Goal: Navigation & Orientation: Understand site structure

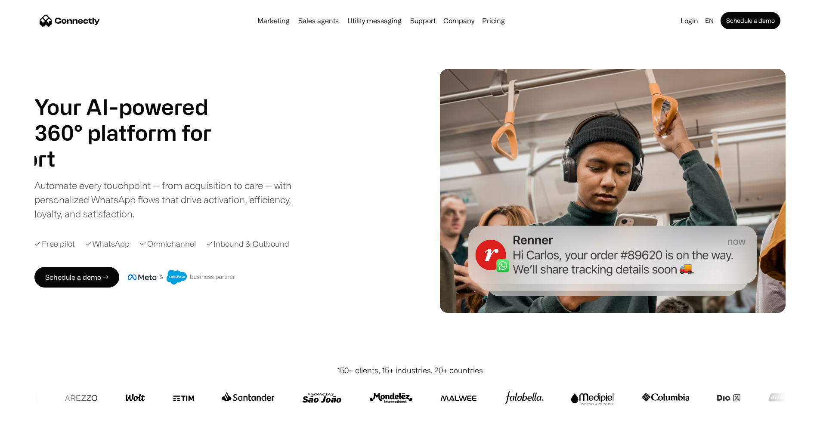
click at [588, 69] on div "Your AI-powered 360° platform for sales agents support utility sales agents Sli…" at bounding box center [409, 191] width 751 height 244
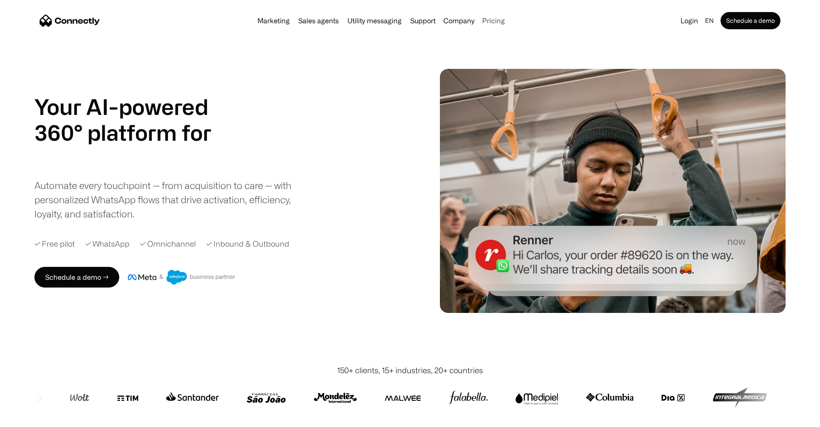
click at [508, 18] on link "Pricing" at bounding box center [493, 20] width 30 height 7
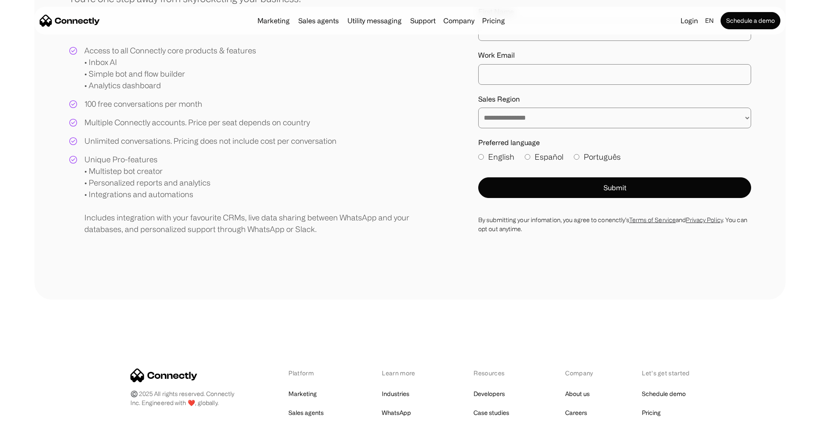
scroll to position [363, 0]
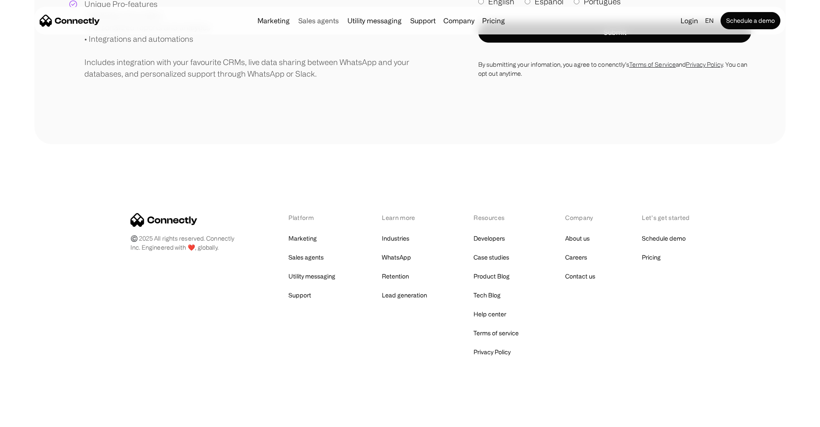
click at [300, 23] on link "Sales agents" at bounding box center [318, 20] width 47 height 7
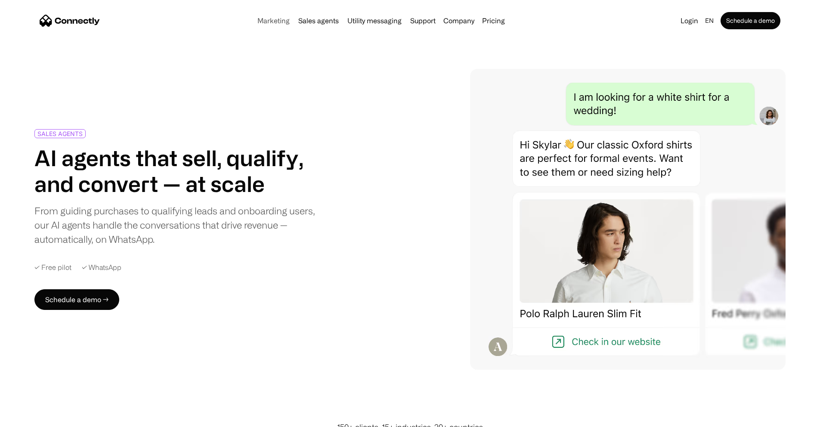
click at [254, 24] on link "Marketing" at bounding box center [273, 20] width 39 height 7
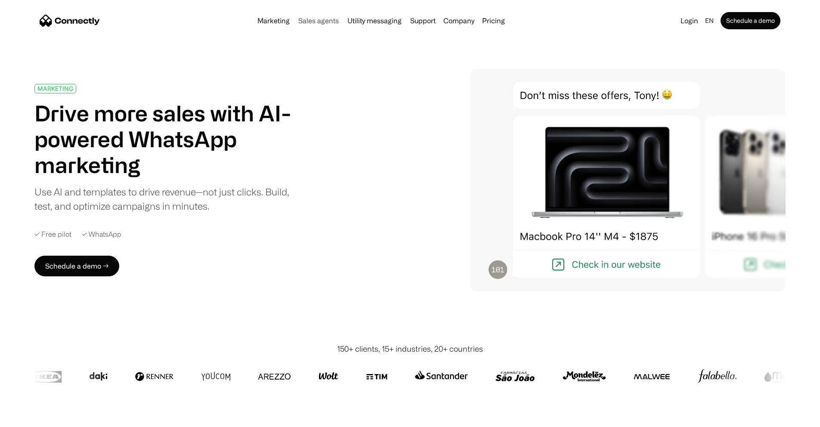
click at [304, 24] on link "Sales agents" at bounding box center [318, 20] width 47 height 7
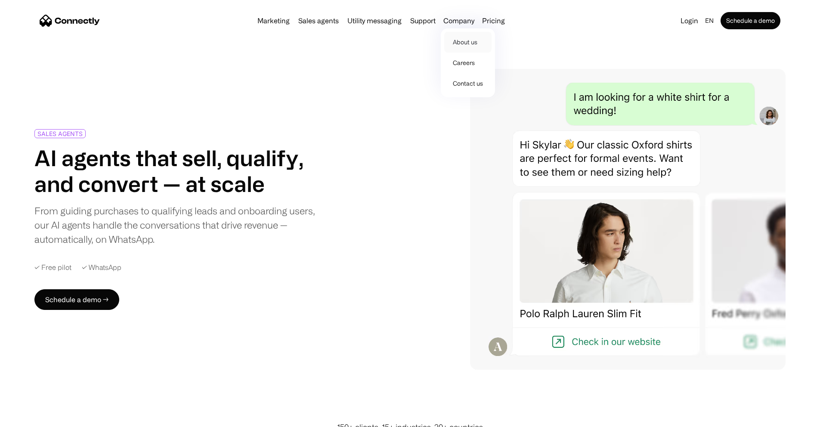
click at [465, 45] on link "About us" at bounding box center [467, 42] width 47 height 21
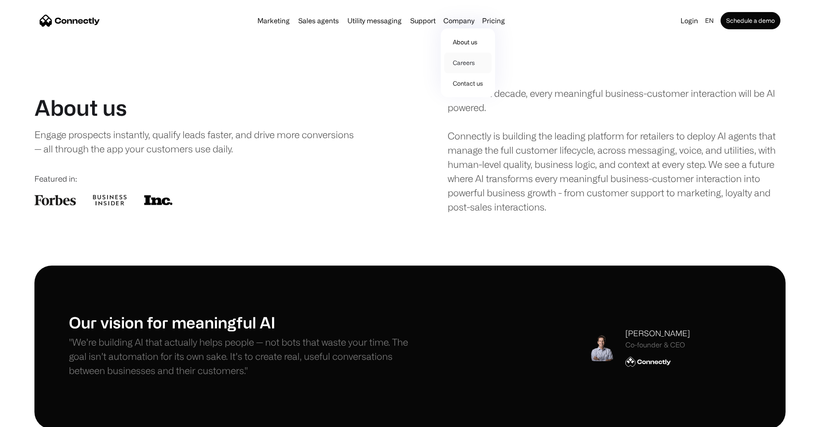
click at [468, 67] on link "Careers" at bounding box center [467, 62] width 47 height 21
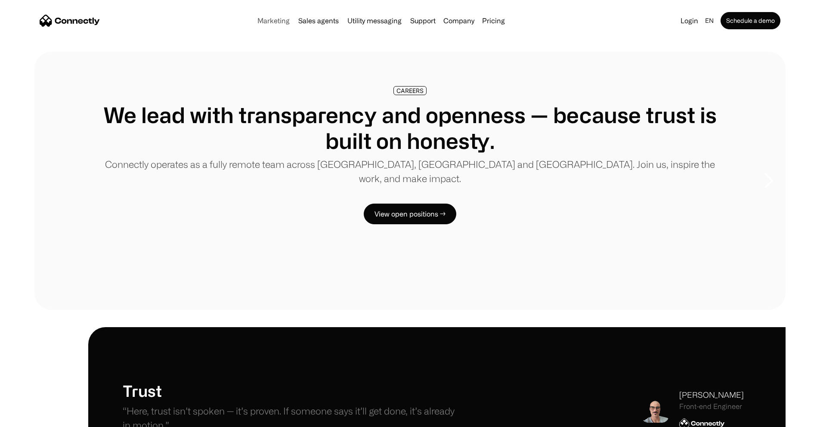
click at [254, 24] on link "Marketing" at bounding box center [273, 20] width 39 height 7
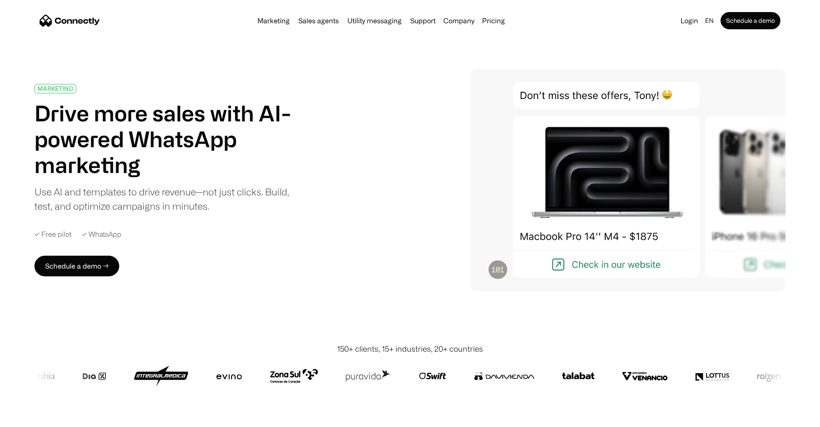
click at [638, 109] on img at bounding box center [627, 180] width 315 height 222
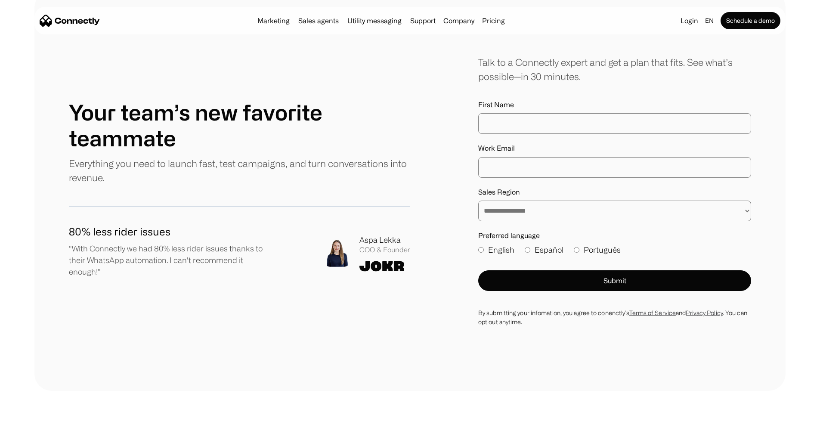
scroll to position [3106, 0]
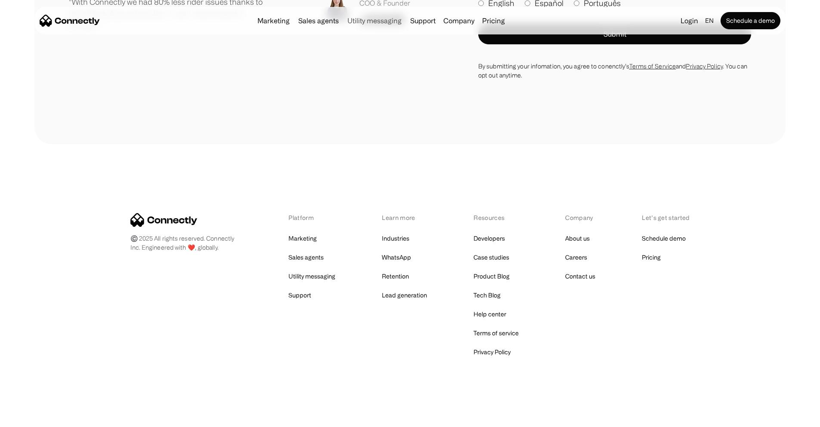
click at [358, 24] on link "Utility messaging" at bounding box center [374, 20] width 61 height 7
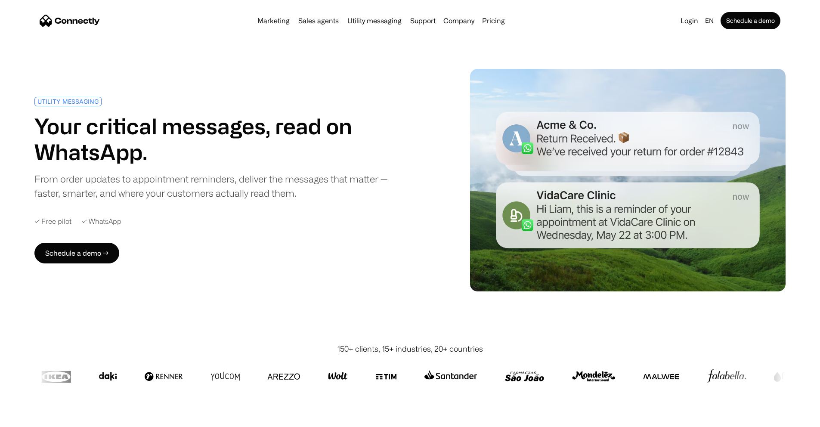
click at [430, 16] on div "Marketing Sales agents Utility messaging Support Company About us Careers Conta…" at bounding box center [381, 21] width 254 height 12
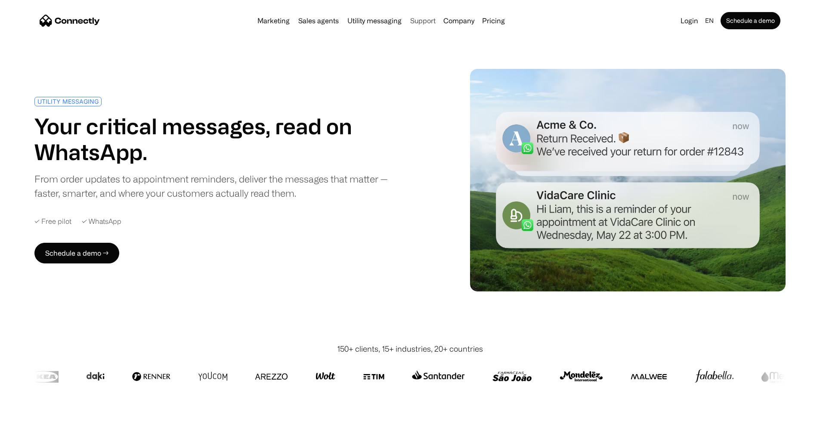
click at [429, 20] on link "Support" at bounding box center [423, 20] width 32 height 7
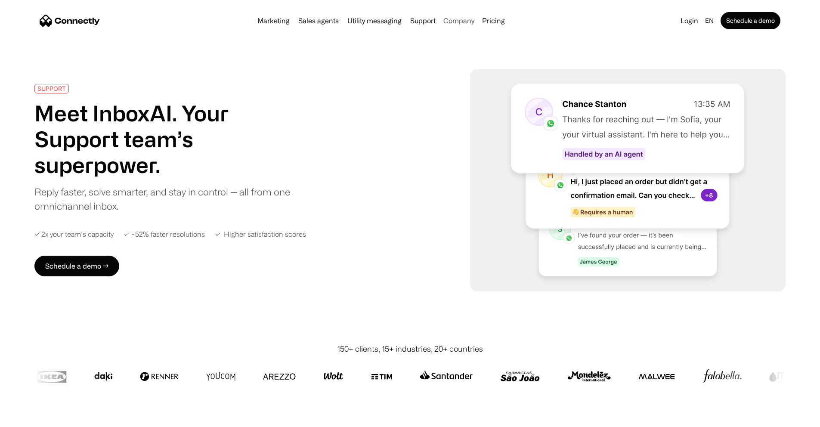
click at [461, 25] on div "Company" at bounding box center [458, 21] width 31 height 12
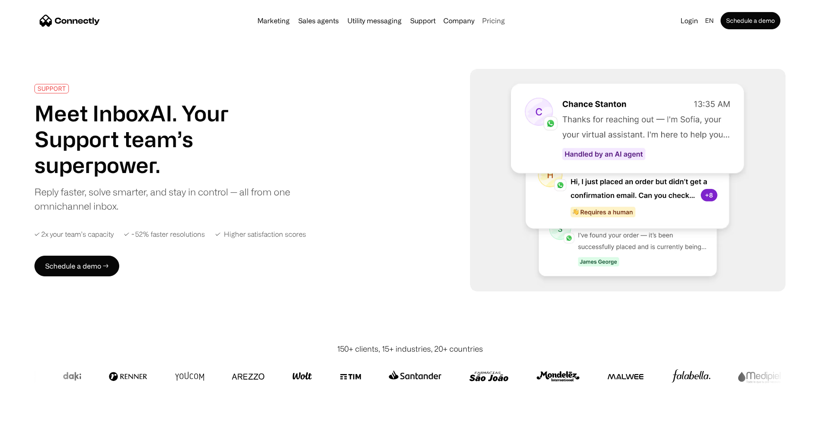
click at [508, 22] on link "Pricing" at bounding box center [493, 20] width 30 height 7
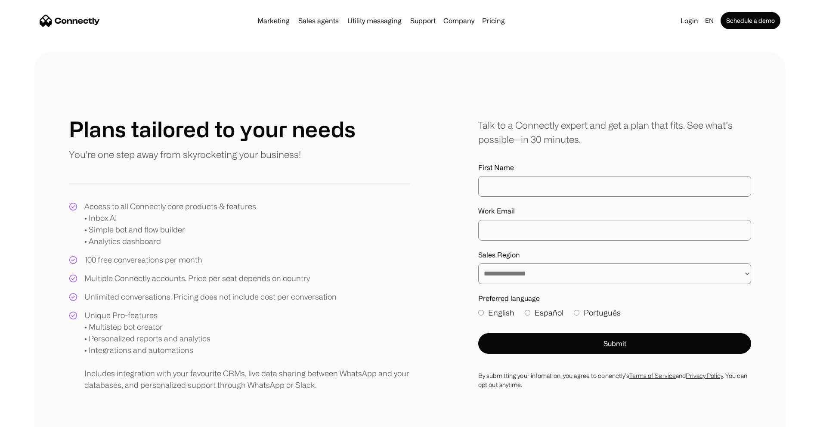
click at [248, 29] on nav "Marketing Sales agents Utility messaging Support Company About us Careers Conta…" at bounding box center [410, 20] width 740 height 17
click at [254, 24] on link "Marketing" at bounding box center [273, 20] width 39 height 7
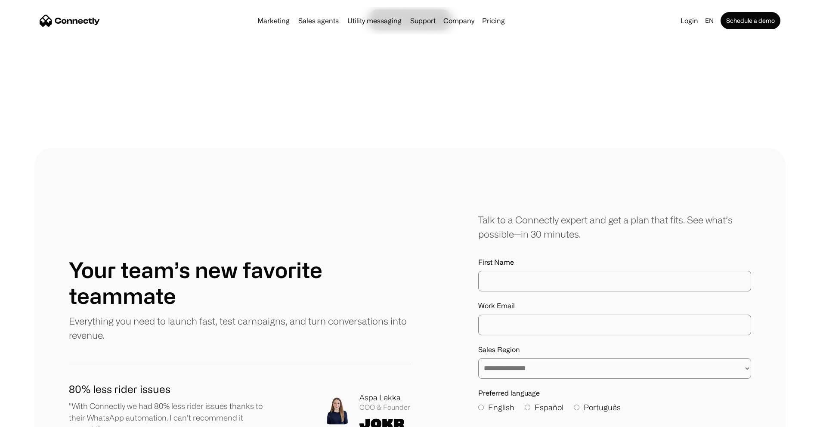
scroll to position [3106, 0]
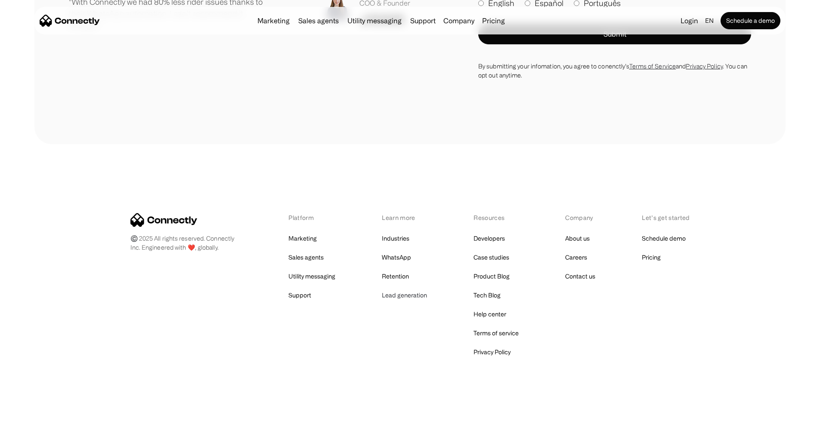
click at [404, 297] on link "Lead generation" at bounding box center [404, 295] width 45 height 12
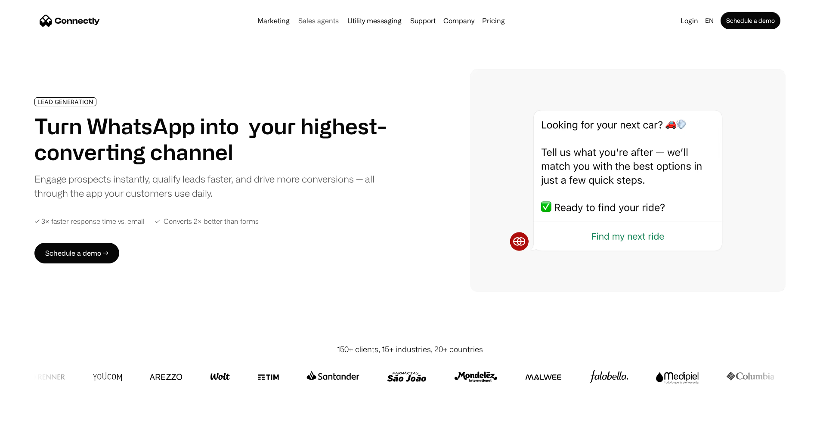
click at [295, 22] on link "Sales agents" at bounding box center [318, 20] width 47 height 7
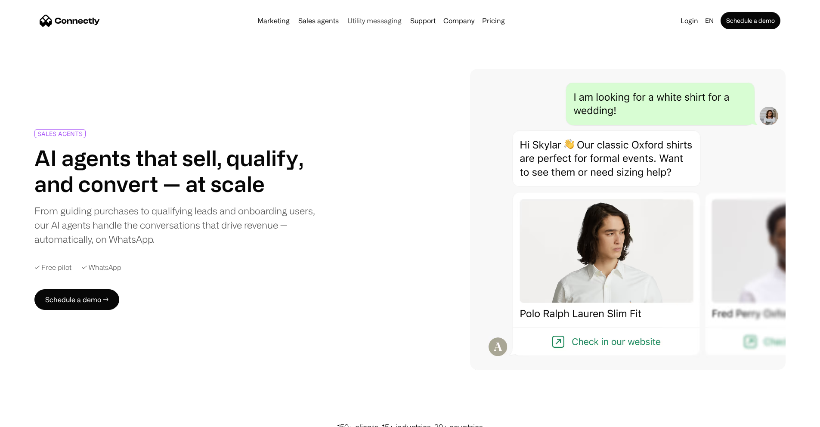
click at [359, 24] on link "Utility messaging" at bounding box center [374, 20] width 61 height 7
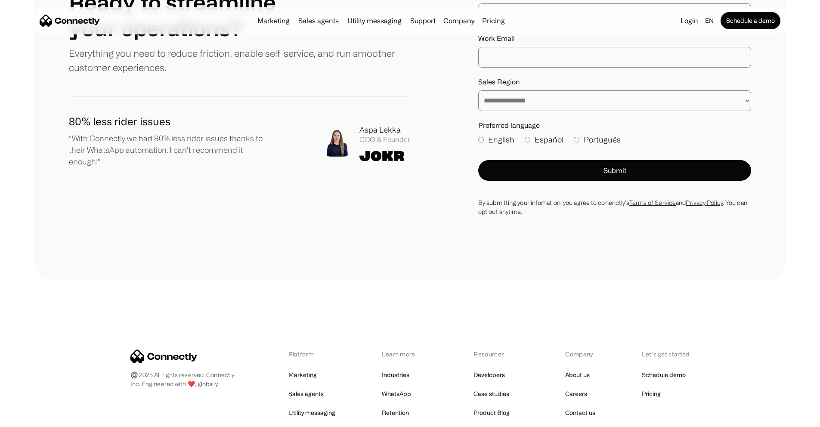
scroll to position [2229, 0]
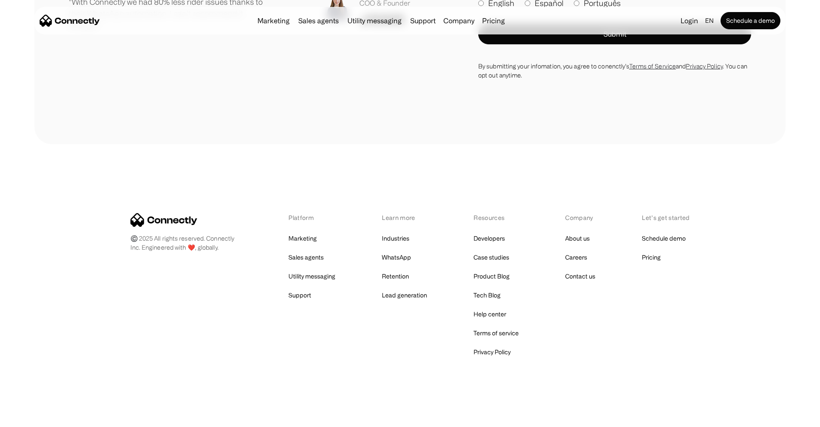
drag, startPoint x: 423, startPoint y: 25, endPoint x: 436, endPoint y: 27, distance: 12.6
click at [423, 24] on link "Support" at bounding box center [423, 20] width 32 height 7
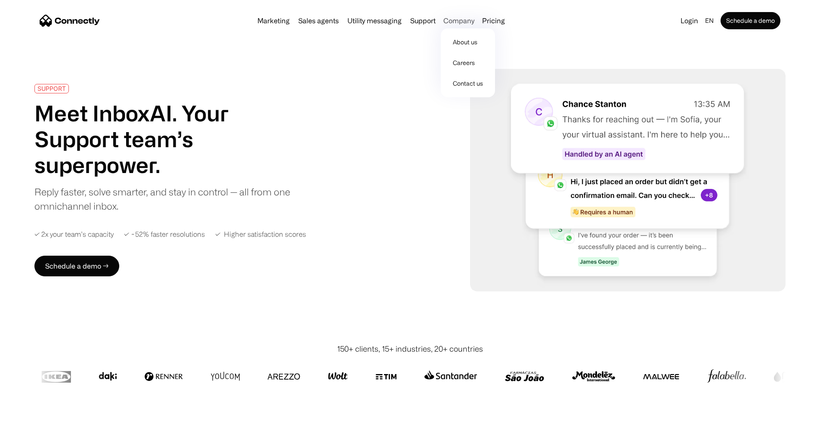
click at [474, 24] on div "Company" at bounding box center [458, 21] width 31 height 12
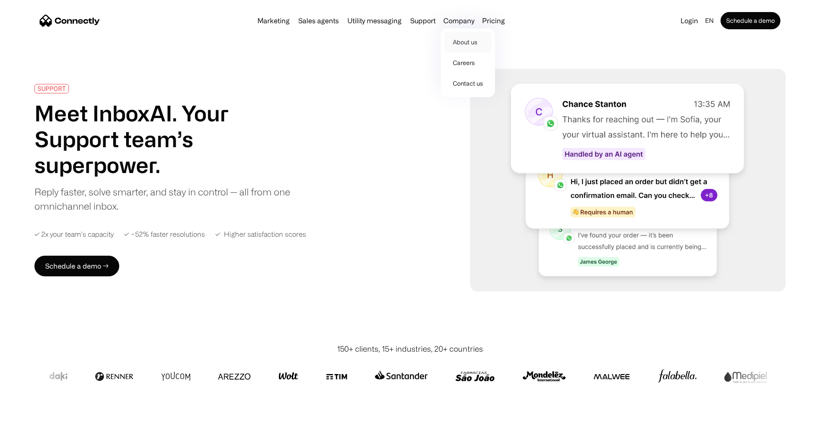
click at [467, 50] on link "About us" at bounding box center [467, 42] width 47 height 21
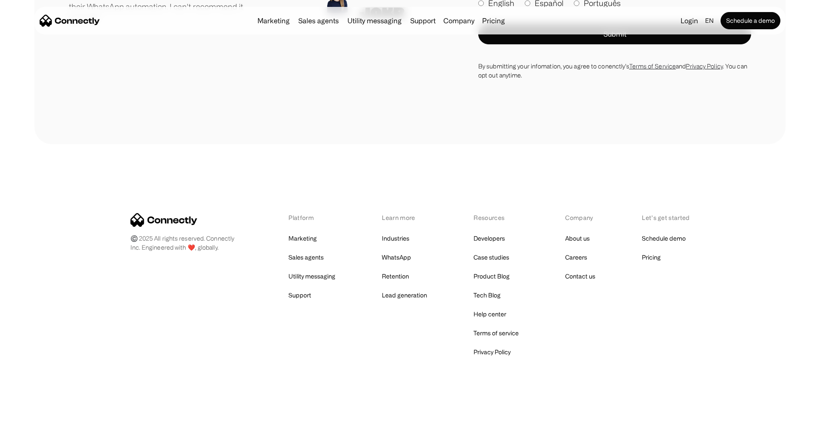
scroll to position [1238, 0]
